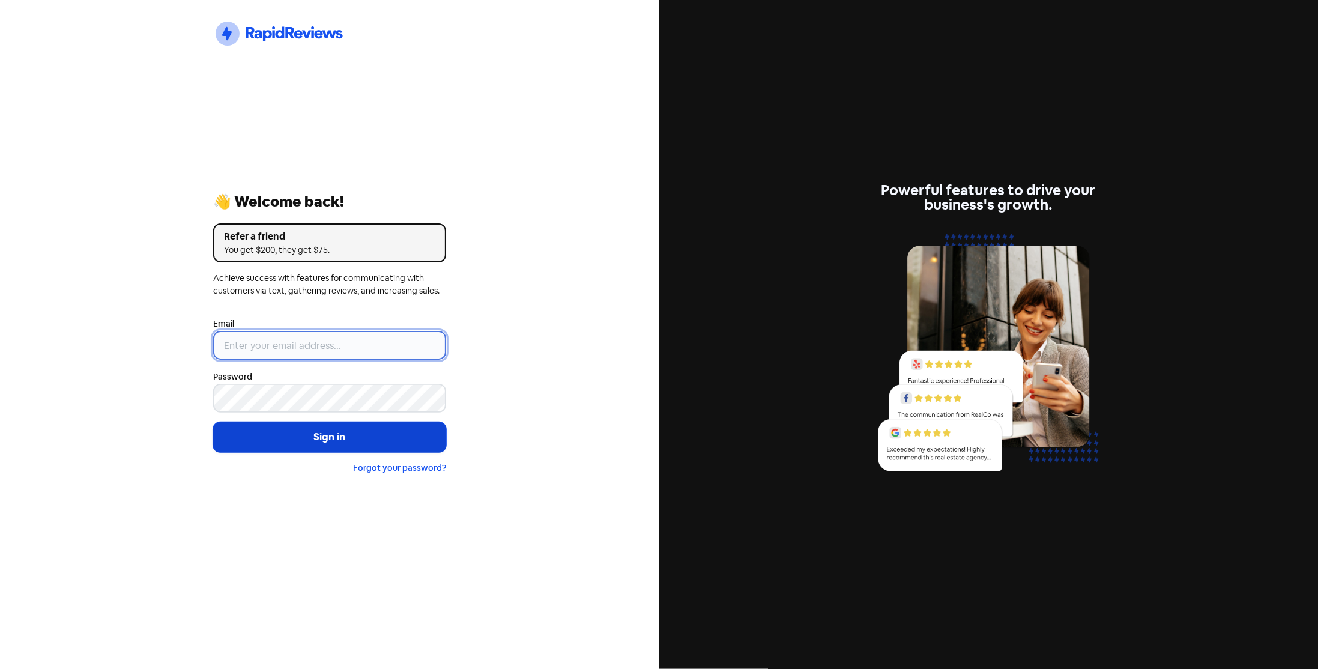
type input "[EMAIL_ADDRESS][DOMAIN_NAME]"
click at [308, 441] on button "Sign in" at bounding box center [329, 437] width 233 height 30
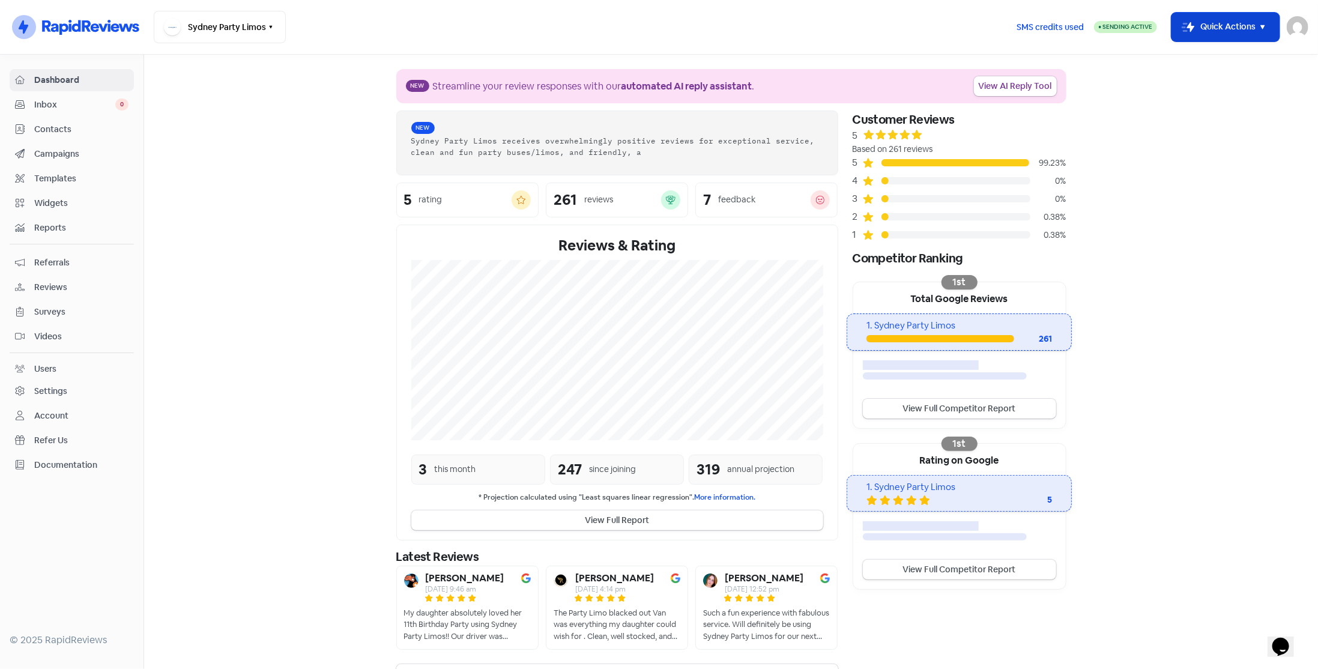
click at [1203, 32] on button "Icon For Thunder-move Quick Actions" at bounding box center [1225, 27] width 108 height 29
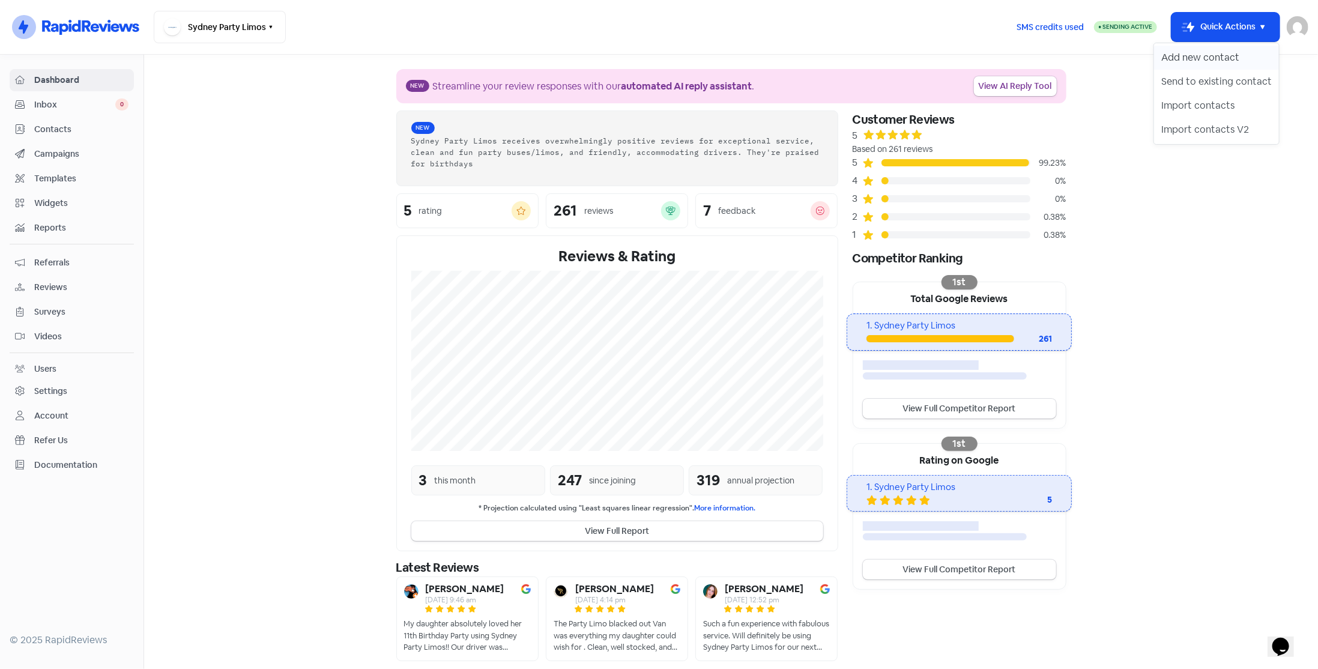
click at [1179, 56] on button "Add new contact" at bounding box center [1216, 58] width 125 height 24
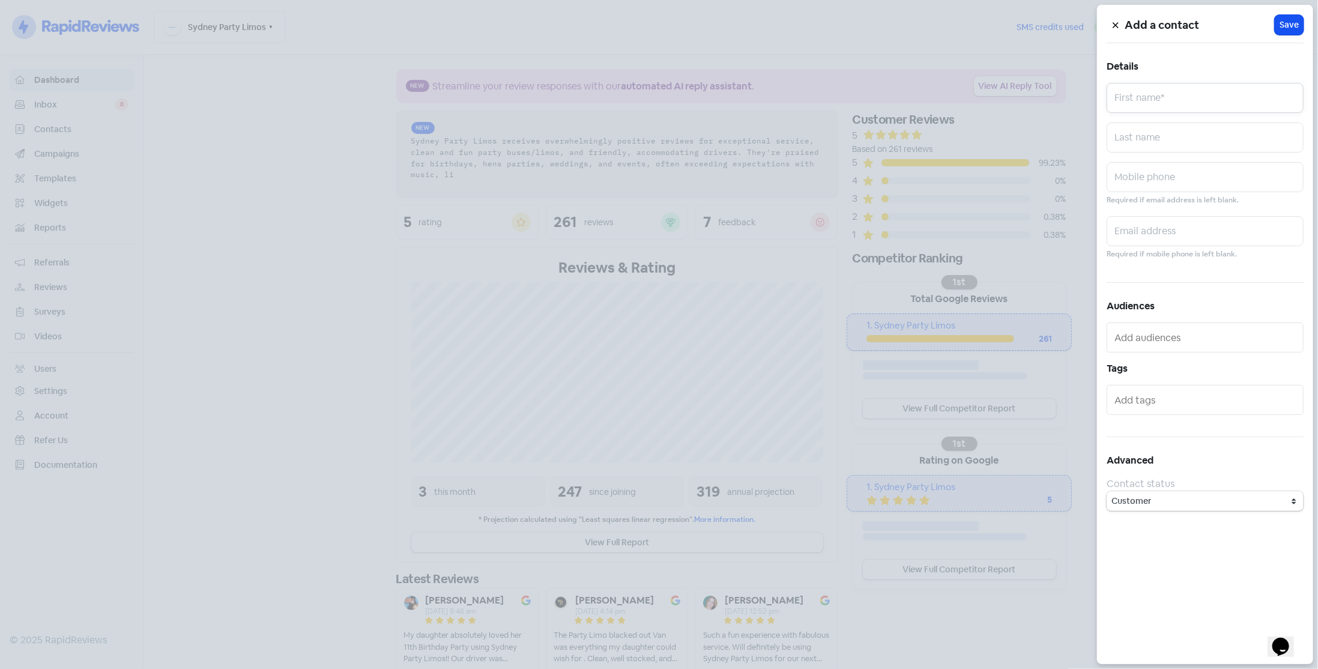
click at [1192, 106] on input "text" at bounding box center [1204, 98] width 197 height 30
type input "[PERSON_NAME]"
click at [1136, 234] on input "text" at bounding box center [1204, 231] width 197 height 30
paste input "[PERSON_NAME][EMAIL_ADDRESS][DOMAIN_NAME]"
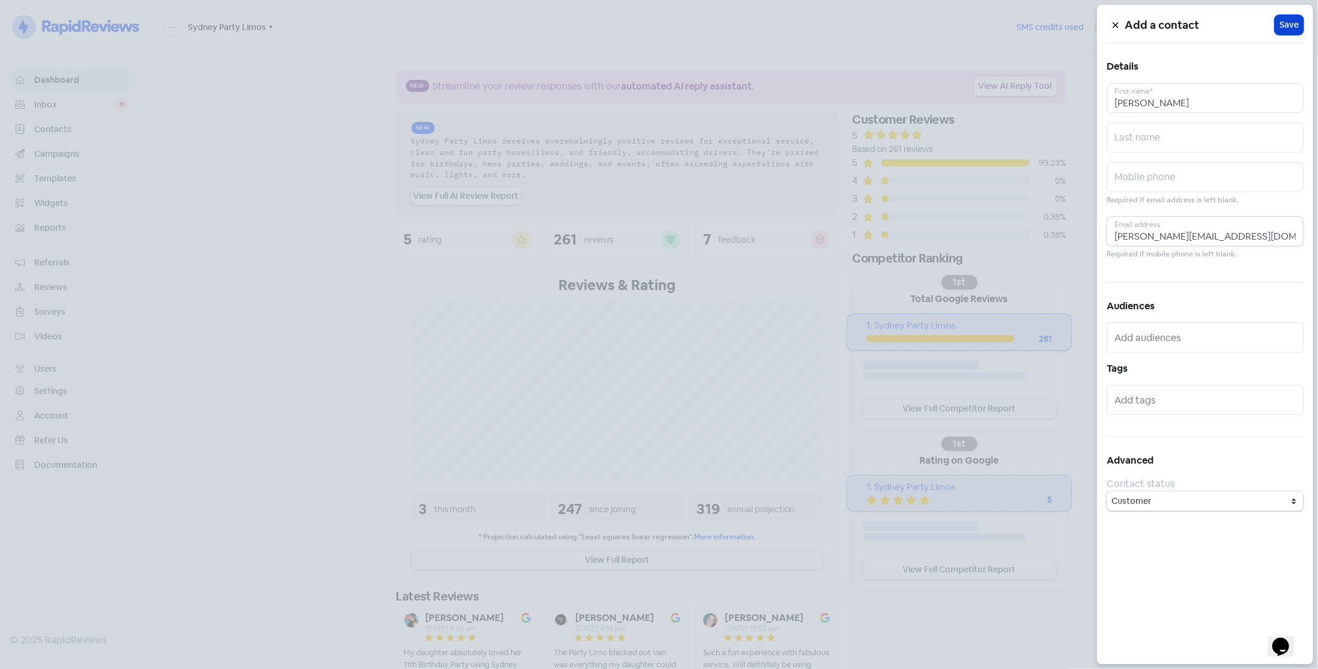
type input "[PERSON_NAME][EMAIL_ADDRESS][DOMAIN_NAME]"
click at [1285, 31] on button "Icon For Loading Save" at bounding box center [1289, 25] width 29 height 20
